Goal: Task Accomplishment & Management: Complete application form

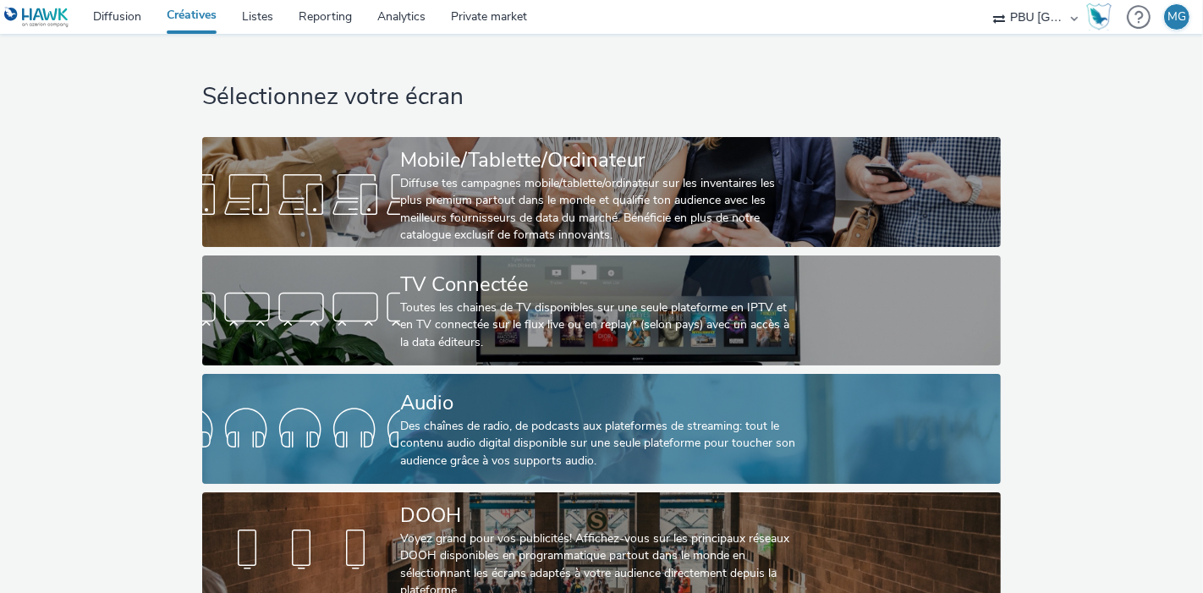
click at [488, 443] on div "Des chaînes de radio, de podcasts aux plateformes de streaming: tout le contenu…" at bounding box center [598, 444] width 396 height 52
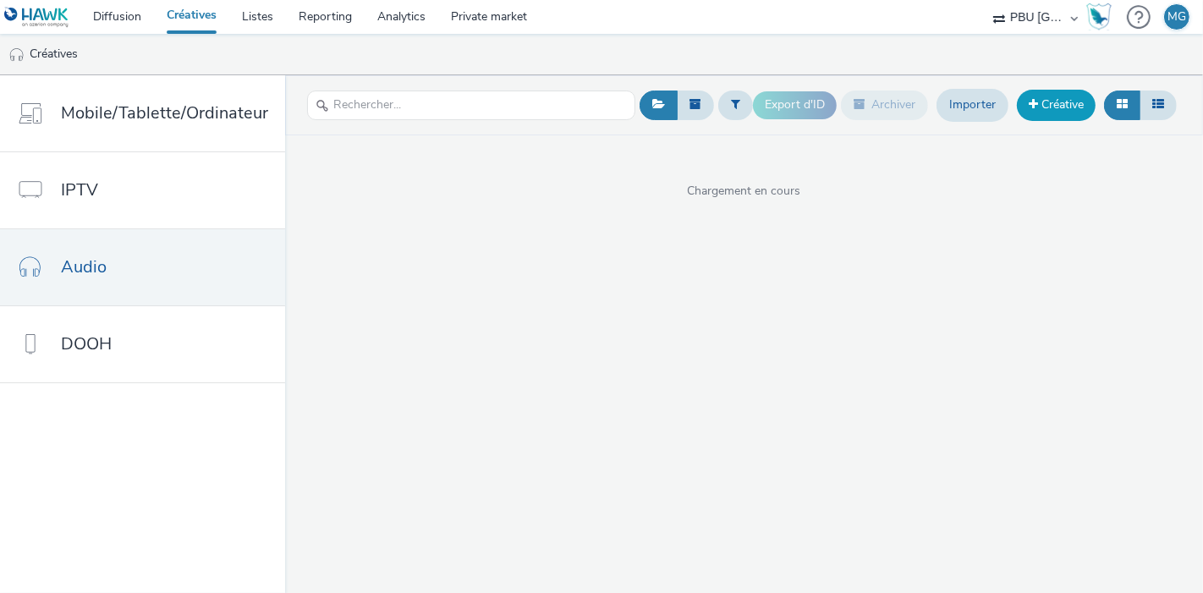
click at [1025, 105] on link "Créative" at bounding box center [1056, 105] width 79 height 30
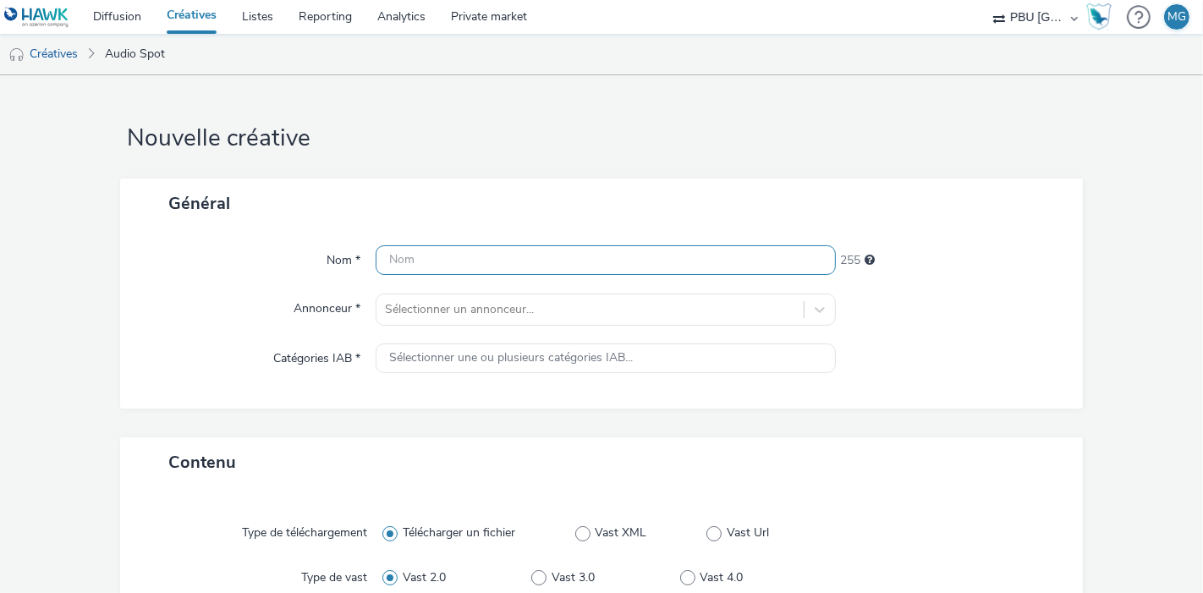
click at [419, 249] on input "text" at bounding box center [606, 260] width 460 height 30
paste input "IKEA_251001_Cuisine"
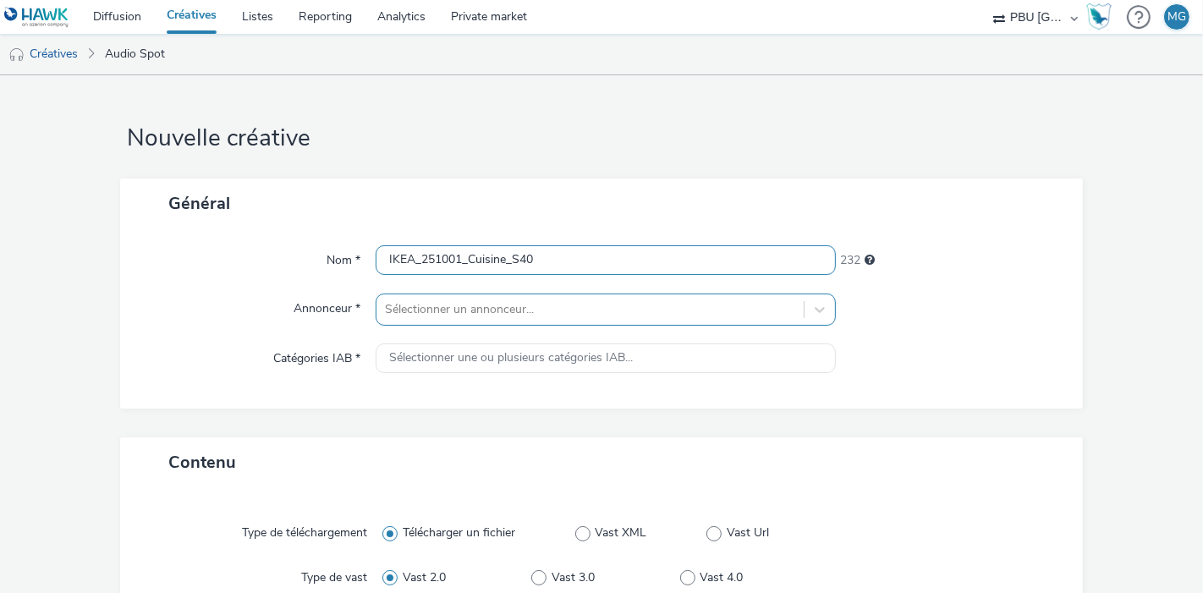
type input "IKEA_251001_Cuisine_S40"
click at [546, 306] on div "Sélectionner un annonceur..." at bounding box center [606, 309] width 460 height 32
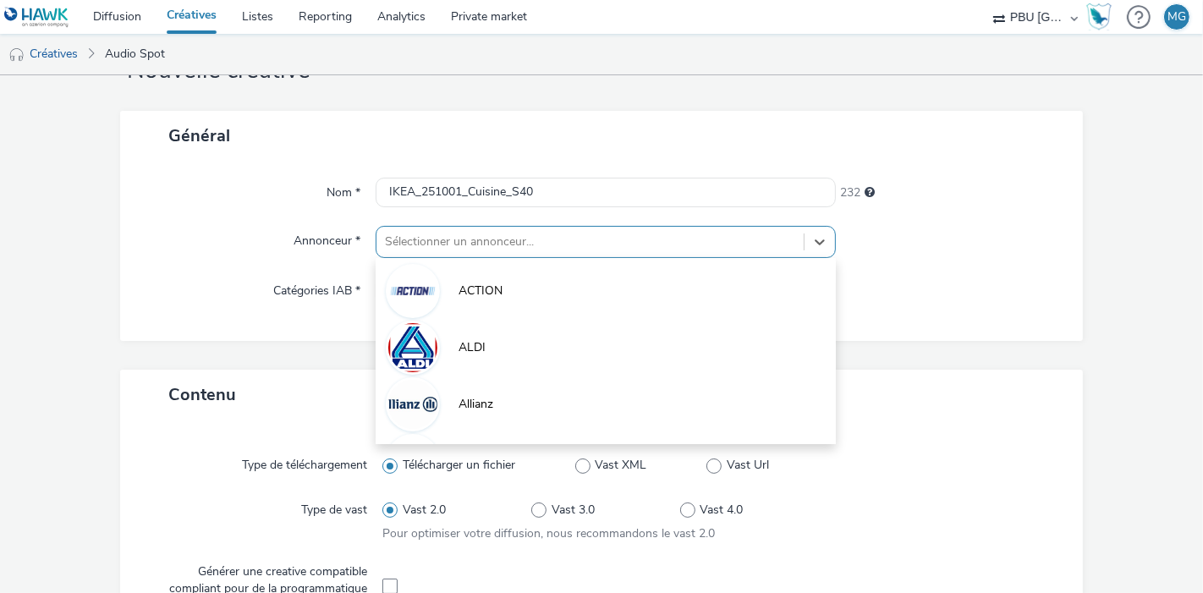
scroll to position [68, 0]
type input "IK"
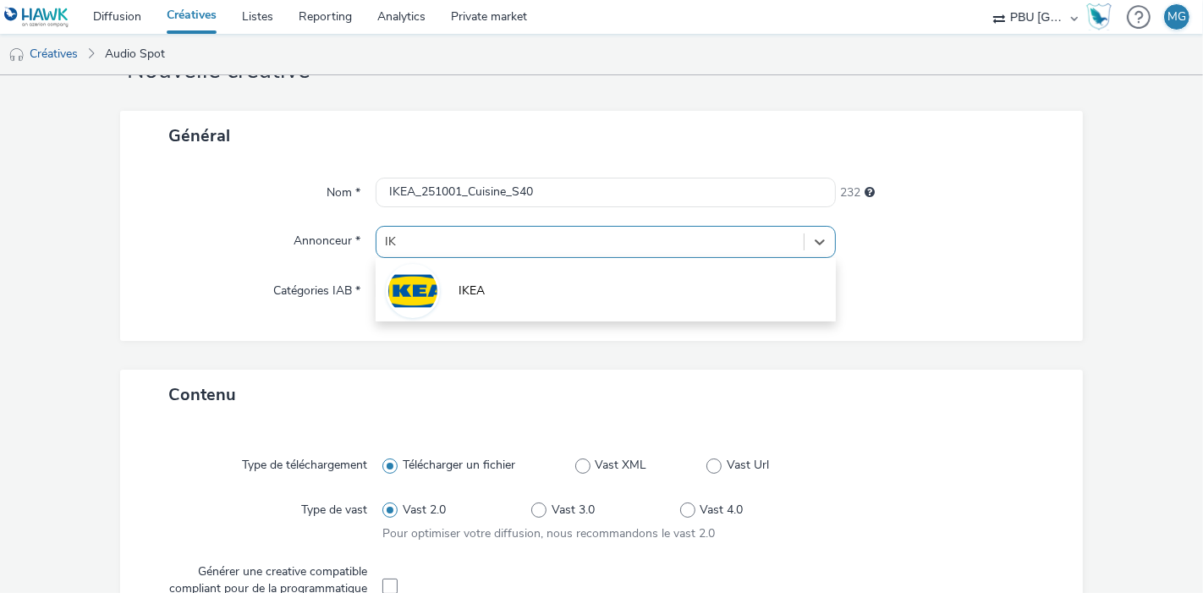
click at [546, 306] on li "IKEA" at bounding box center [606, 289] width 460 height 57
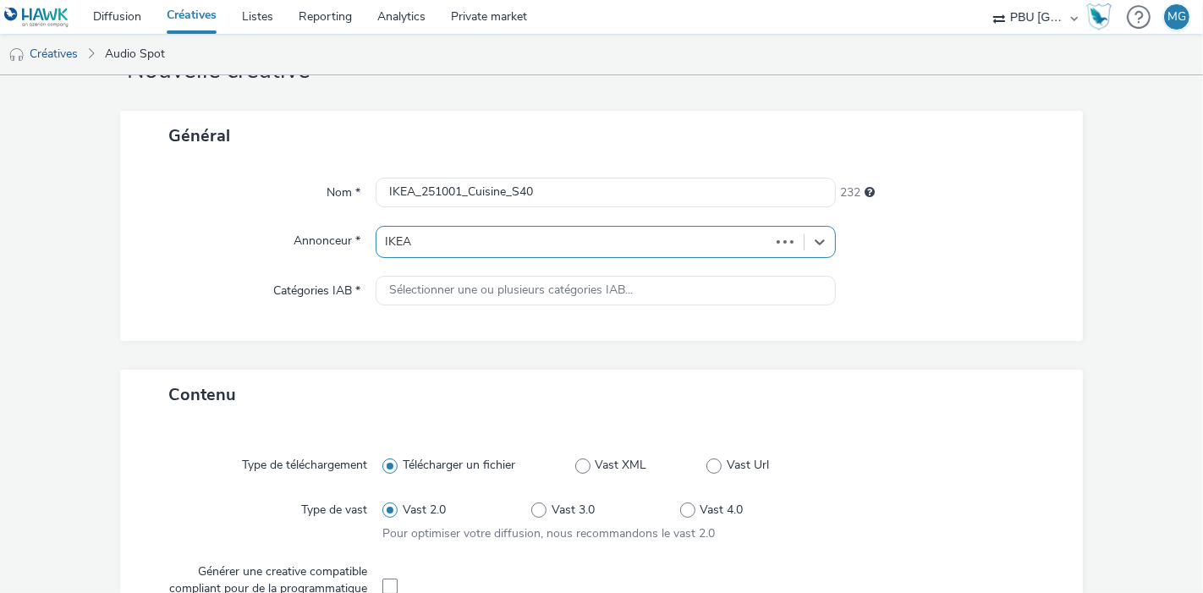
type input "[URL][DOMAIN_NAME]"
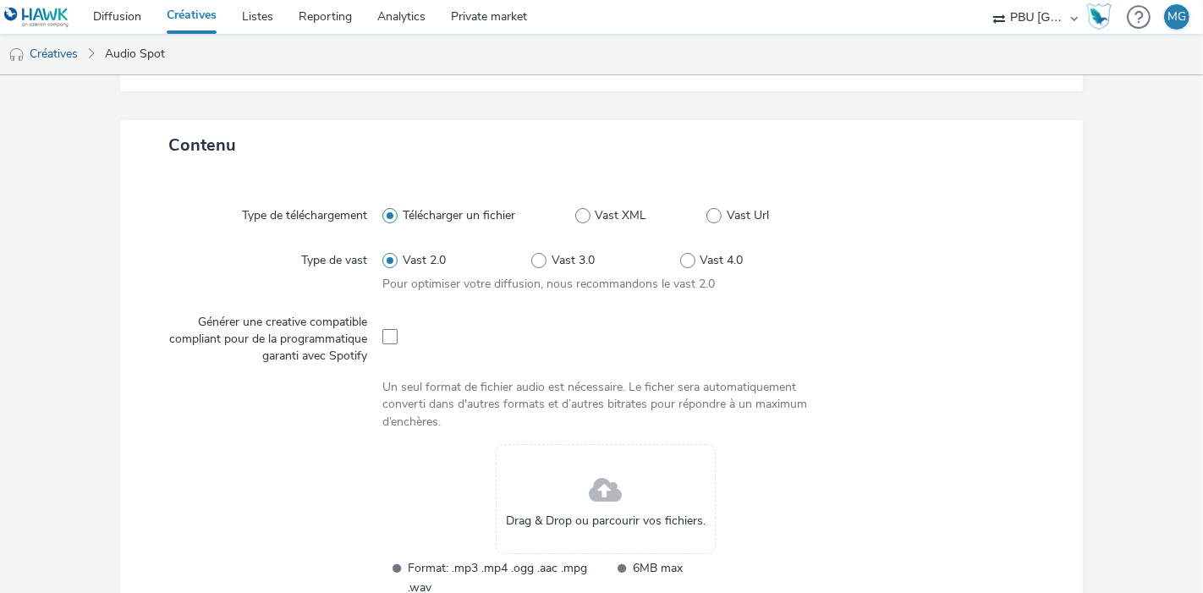
scroll to position [328, 0]
click at [388, 330] on span at bounding box center [389, 336] width 15 height 15
checkbox input "true"
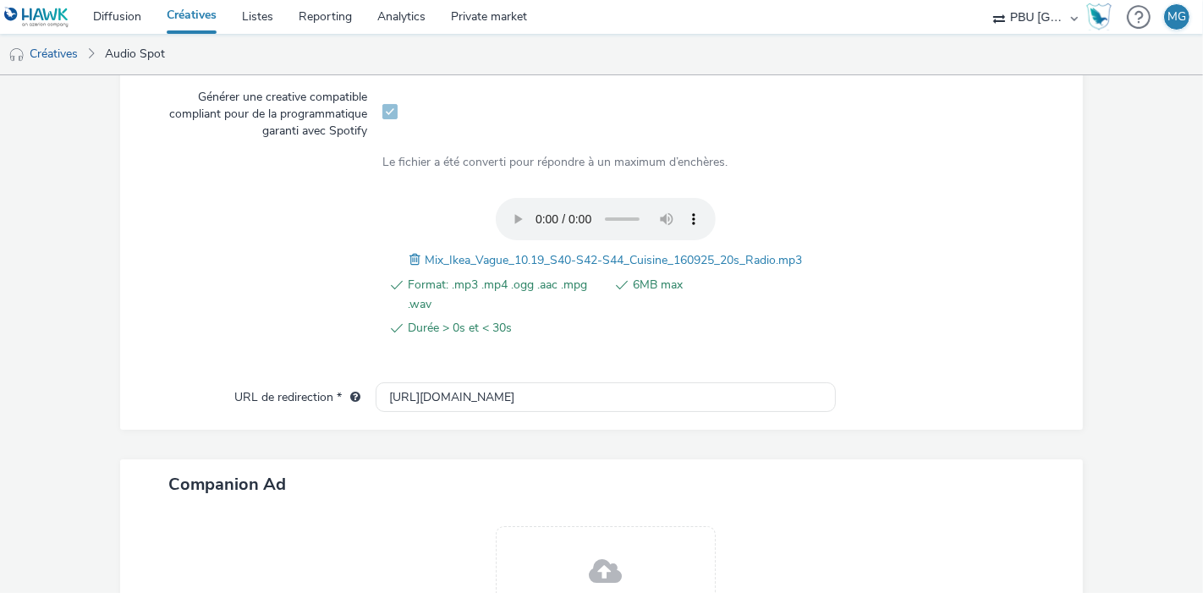
scroll to position [727, 0]
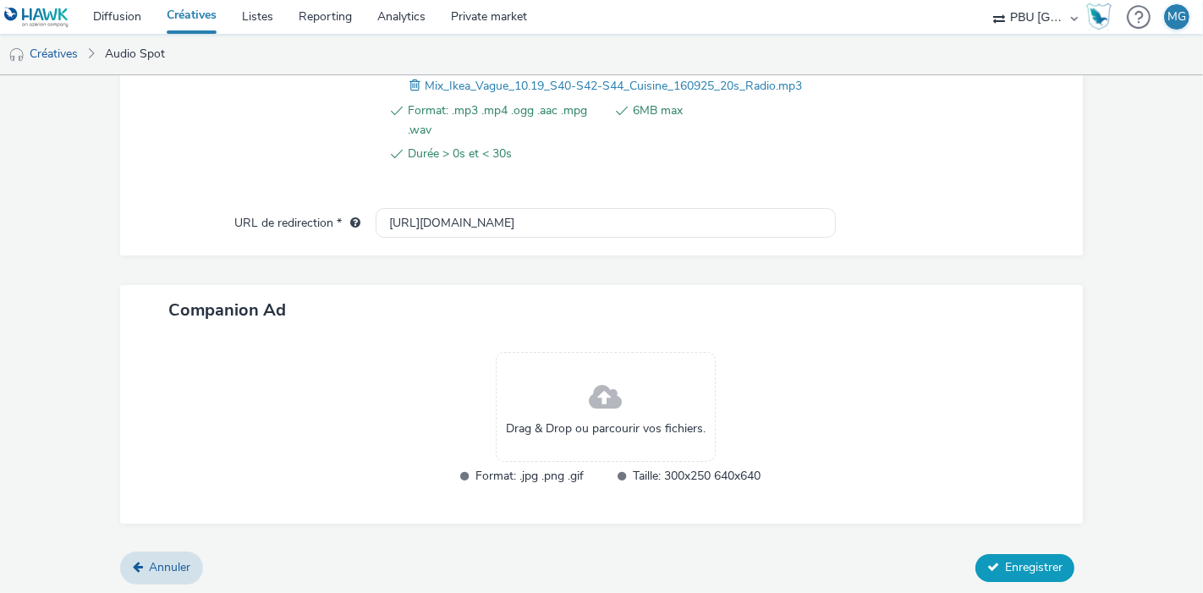
click at [1029, 565] on span "Enregistrer" at bounding box center [1034, 567] width 58 height 16
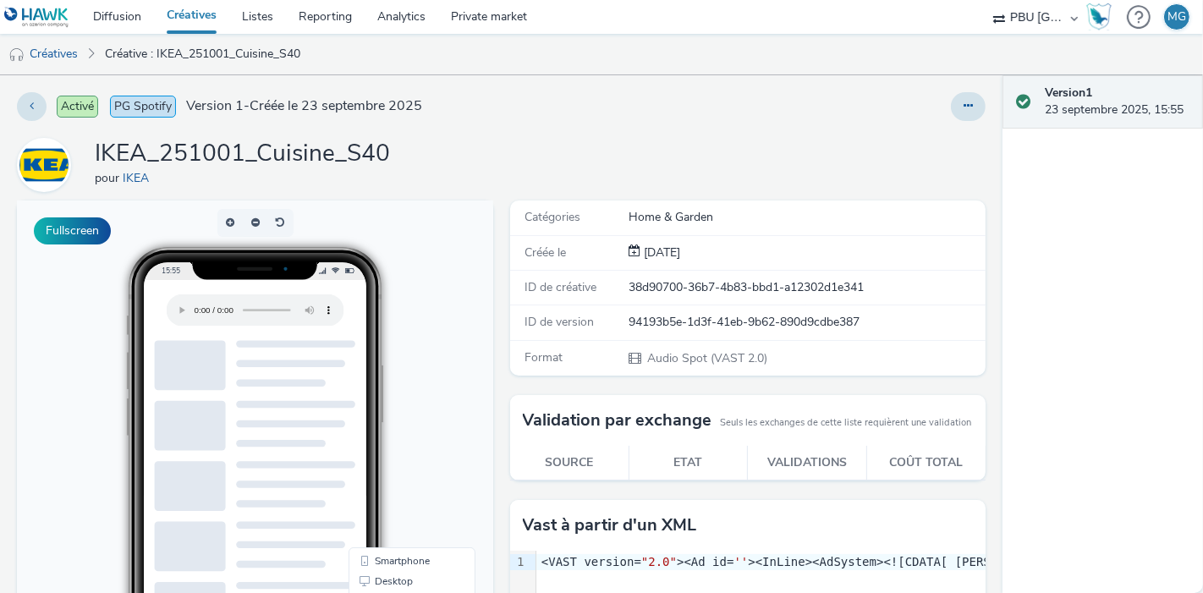
click at [1029, 565] on div "Version 1 23 septembre 2025, 15:55" at bounding box center [1102, 334] width 200 height 518
